Goal: Task Accomplishment & Management: Use online tool/utility

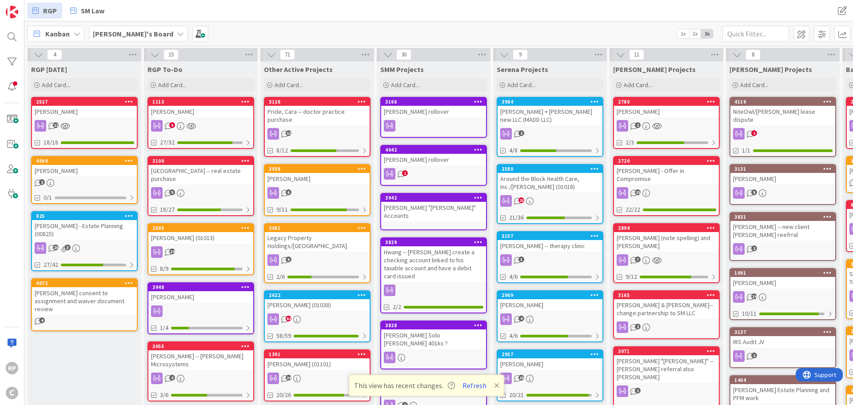
scroll to position [0, 276]
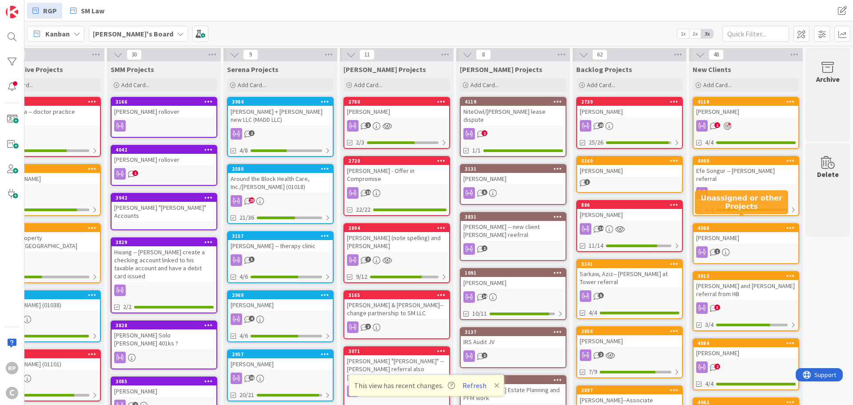
click at [731, 225] on div "4088" at bounding box center [748, 228] width 101 height 6
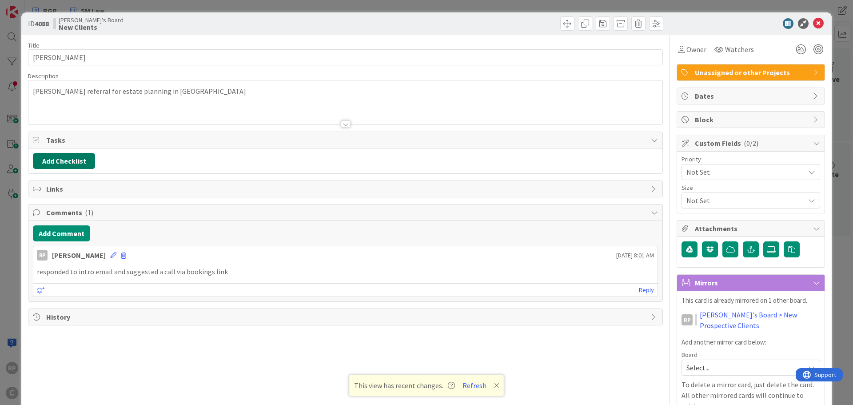
click at [82, 161] on button "Add Checklist" at bounding box center [64, 161] width 62 height 16
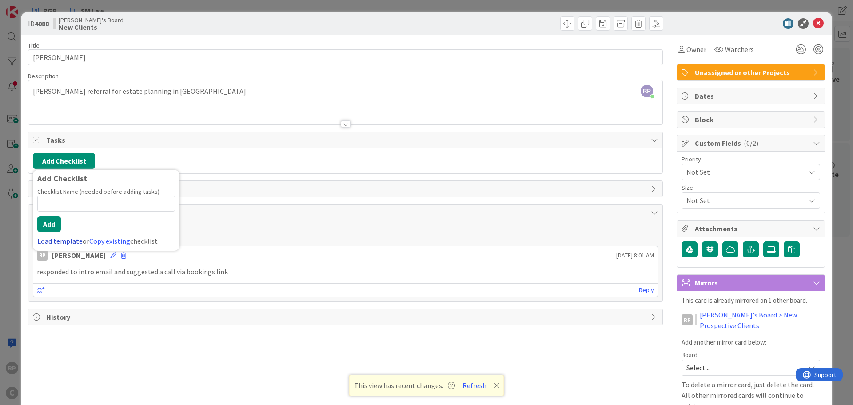
click at [57, 243] on link "Load template" at bounding box center [59, 240] width 45 height 9
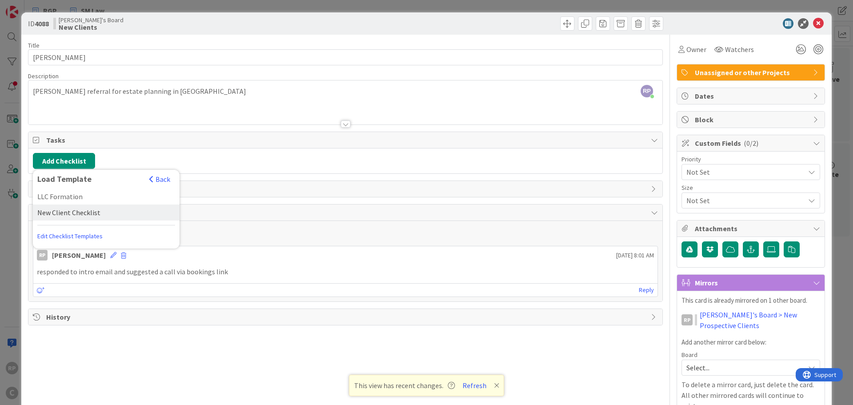
click at [68, 209] on div "New Client Checklist" at bounding box center [106, 212] width 147 height 16
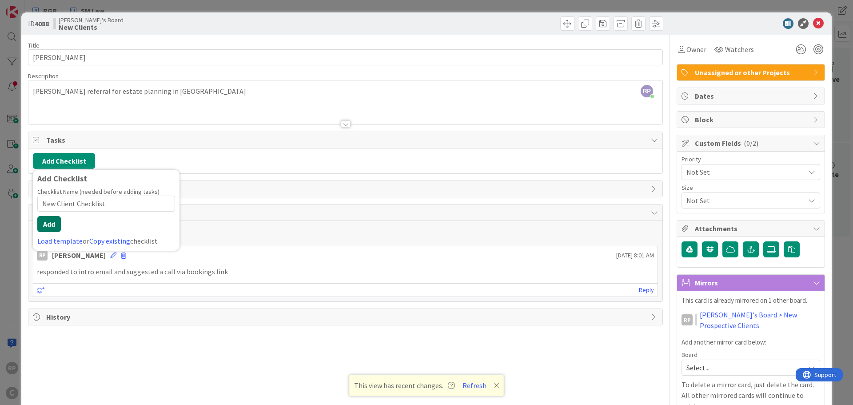
click at [51, 225] on button "Add" at bounding box center [49, 224] width 24 height 16
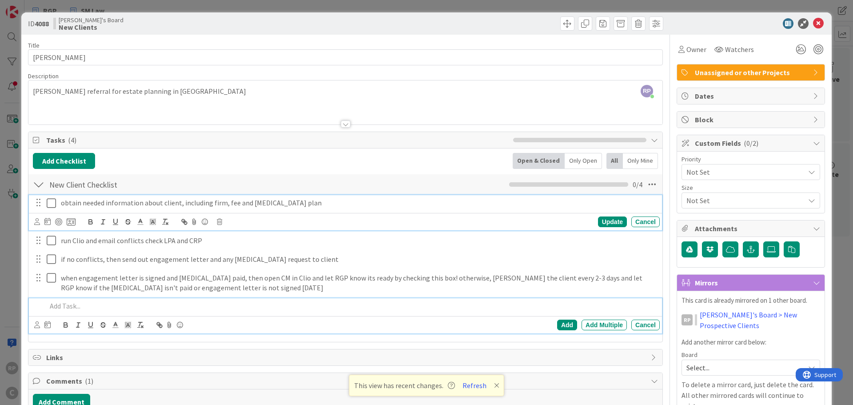
click at [285, 206] on p "obtain needed information about client, including firm, fee and [MEDICAL_DATA] …" at bounding box center [359, 203] width 596 height 10
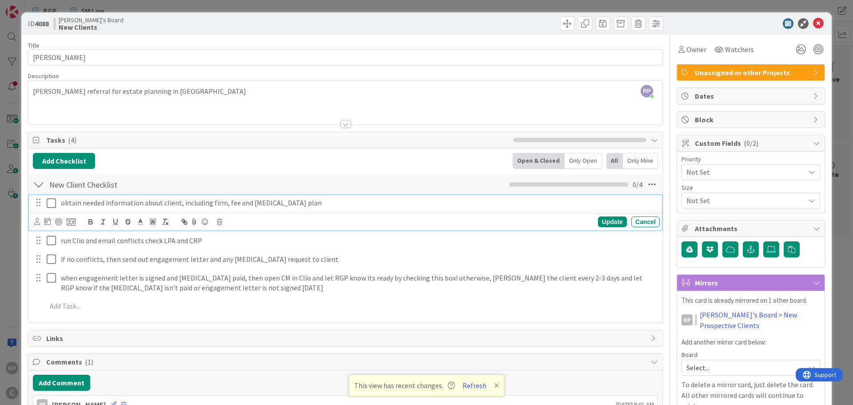
click at [296, 203] on p "obtain needed information about client, including firm, fee and [MEDICAL_DATA] …" at bounding box center [359, 203] width 596 height 10
click at [609, 220] on div "Update" at bounding box center [612, 221] width 29 height 11
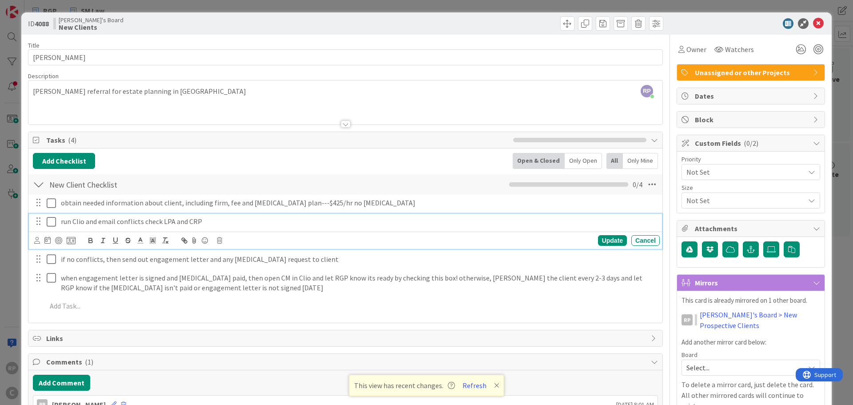
click at [53, 222] on icon at bounding box center [51, 221] width 9 height 11
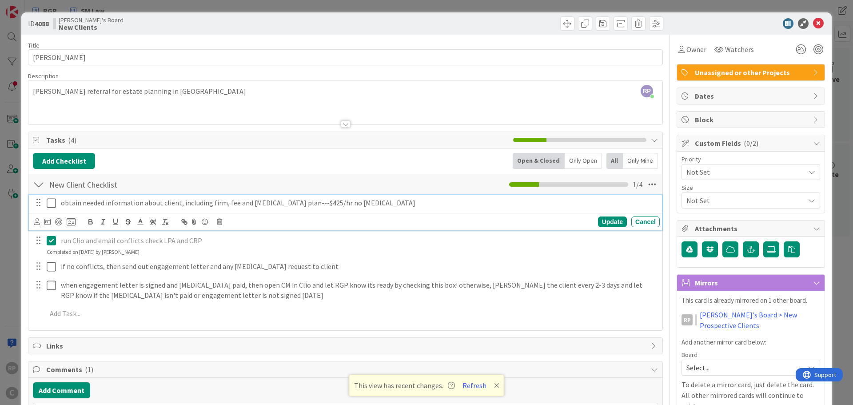
click at [226, 204] on p "obtain needed information about client, including firm, fee and [MEDICAL_DATA] …" at bounding box center [359, 203] width 596 height 10
click at [52, 202] on icon at bounding box center [51, 203] width 9 height 11
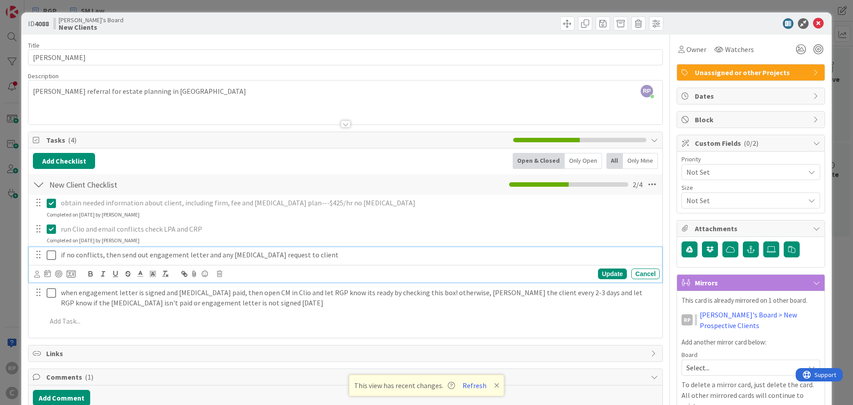
click at [134, 260] on div "if no conflicts, then send out engagement letter and any [MEDICAL_DATA] request…" at bounding box center [358, 255] width 603 height 16
click at [48, 274] on icon at bounding box center [47, 273] width 6 height 7
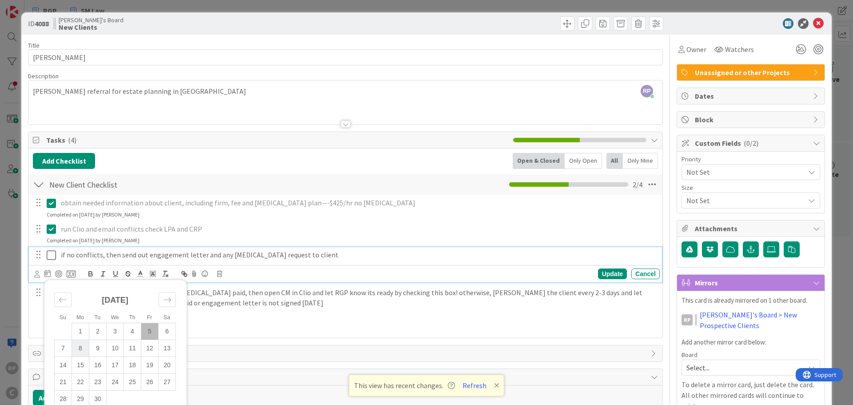
click at [80, 344] on td "8" at bounding box center [80, 348] width 17 height 17
type input "[DATE]"
click at [33, 271] on div "Su Mo Tu We Th Fr Sa [DATE] 1 2 3 4 5 6 7 8 9 10 11 12 13 14 15 16 17 18 19 20 …" at bounding box center [345, 273] width 633 height 17
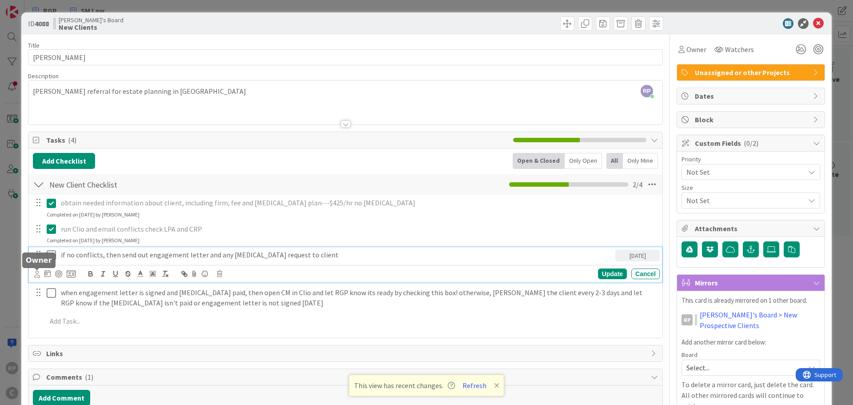
click at [38, 274] on icon at bounding box center [37, 274] width 6 height 7
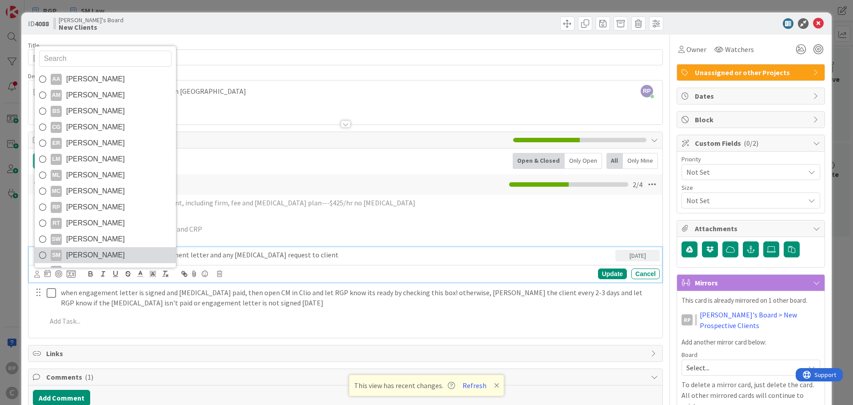
click at [85, 252] on span "[PERSON_NAME]" at bounding box center [95, 254] width 59 height 13
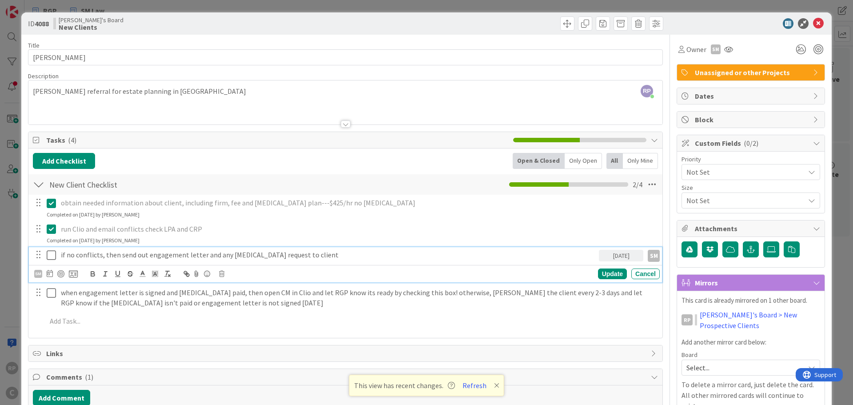
click at [325, 250] on p "if no conflicts, then send out engagement letter and any [MEDICAL_DATA] request…" at bounding box center [328, 255] width 535 height 10
click at [601, 274] on div "Update" at bounding box center [612, 273] width 29 height 11
click at [100, 254] on p "if no conflicts, then send out engagement letter and any [MEDICAL_DATA] request…" at bounding box center [328, 255] width 535 height 10
drag, startPoint x: 100, startPoint y: 254, endPoint x: 284, endPoint y: 256, distance: 184.5
click at [284, 256] on p "if no conflicts, then send out engagement letter and any [MEDICAL_DATA] request…" at bounding box center [328, 255] width 535 height 10
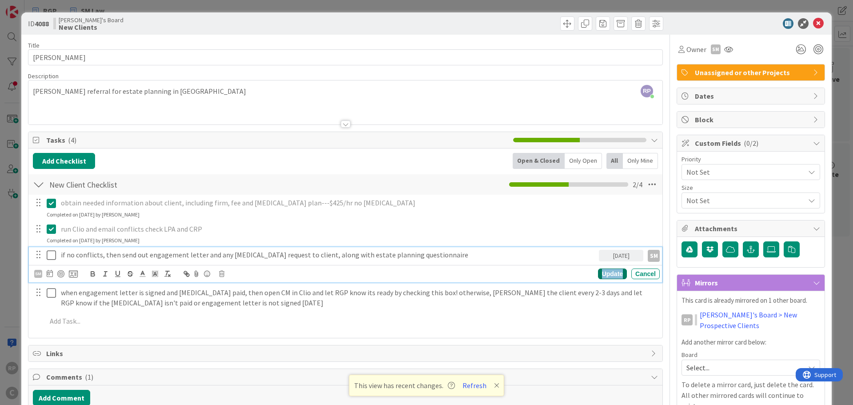
click at [605, 274] on div "Update" at bounding box center [612, 273] width 29 height 11
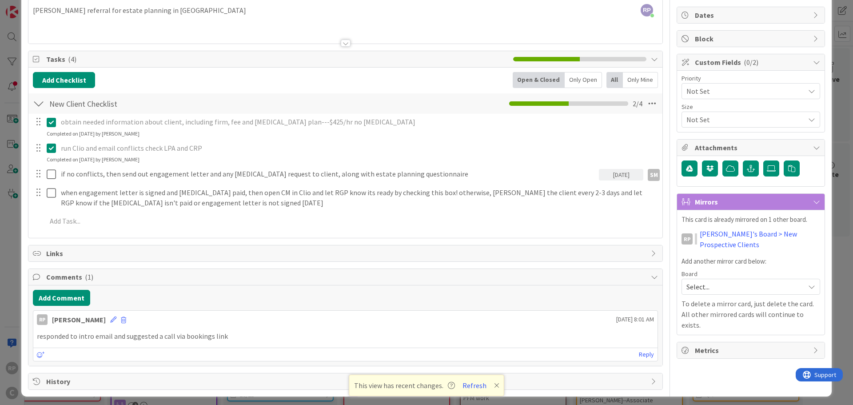
scroll to position [85, 0]
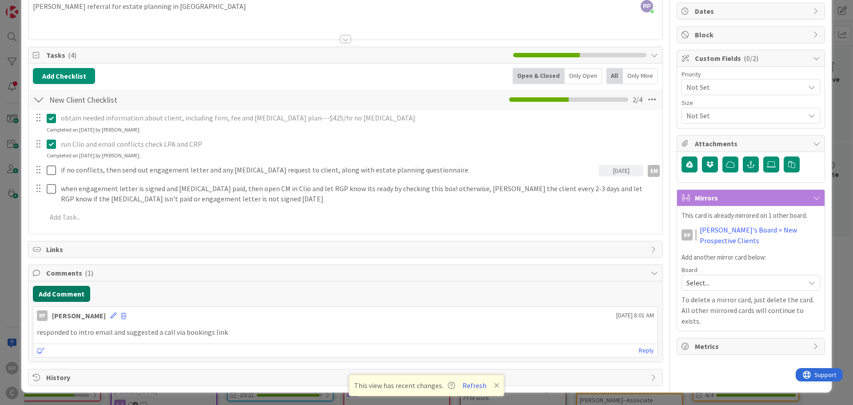
click at [56, 295] on button "Add Comment" at bounding box center [61, 294] width 57 height 16
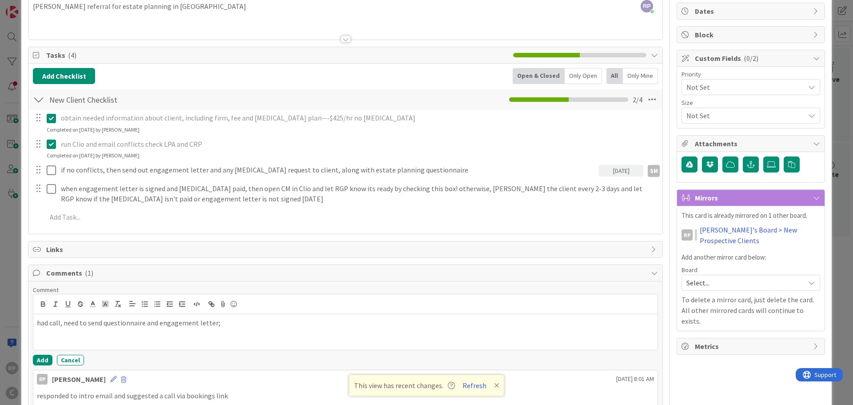
drag, startPoint x: 42, startPoint y: 371, endPoint x: 41, endPoint y: 367, distance: 4.5
click at [41, 371] on div "RP [PERSON_NAME] [DATE] 8:01 AM" at bounding box center [345, 377] width 625 height 14
click at [41, 366] on div "Comment had call, need to send questionnaire and engagement letter; Add Cancel …" at bounding box center [345, 353] width 634 height 144
drag, startPoint x: 42, startPoint y: 362, endPoint x: 168, endPoint y: 289, distance: 146.2
click at [42, 362] on button "Add" at bounding box center [43, 360] width 20 height 11
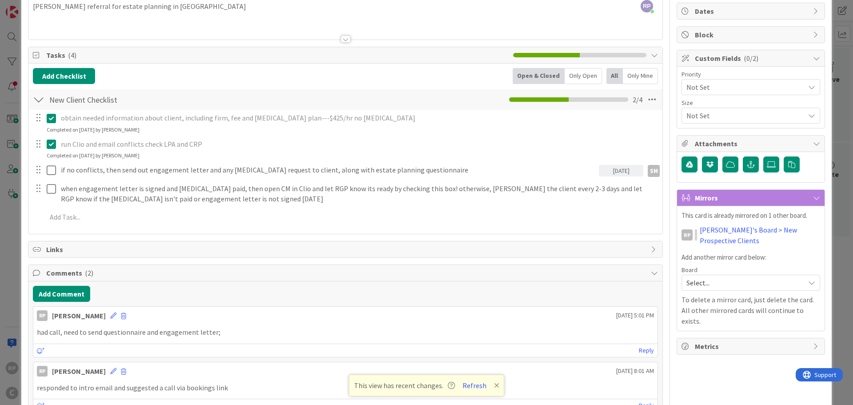
scroll to position [0, 0]
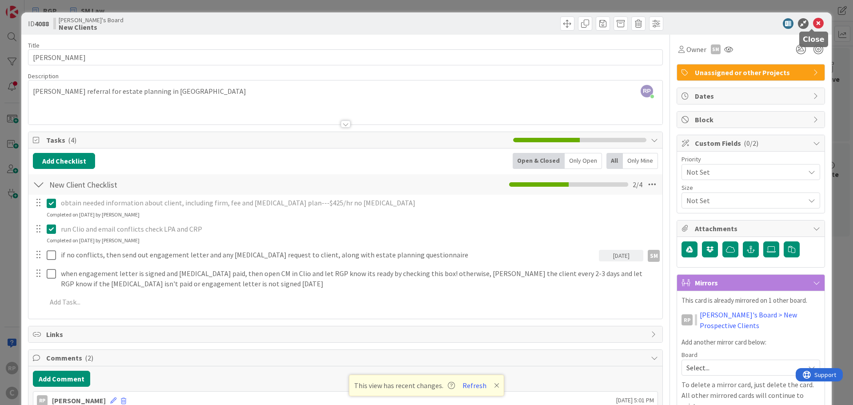
click at [814, 25] on icon at bounding box center [818, 23] width 11 height 11
